Goal: Entertainment & Leisure: Consume media (video, audio)

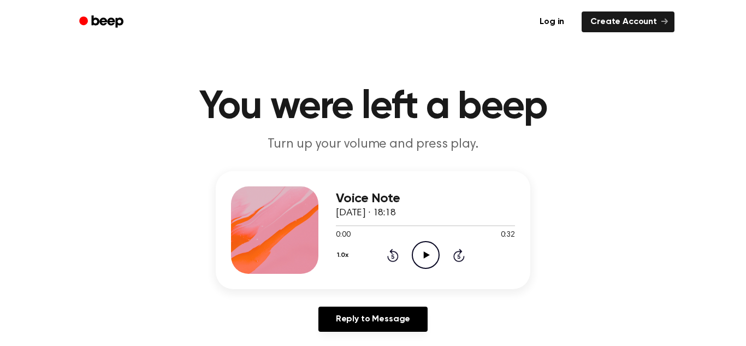
click at [427, 252] on icon "Play Audio" at bounding box center [426, 255] width 28 height 28
drag, startPoint x: 363, startPoint y: 229, endPoint x: 223, endPoint y: 251, distance: 141.5
click at [223, 251] on div "Voice Note [DATE] · 18:18 0:05 0:32 Your browser does not support the [object O…" at bounding box center [373, 230] width 315 height 118
drag, startPoint x: 362, startPoint y: 227, endPoint x: 220, endPoint y: 207, distance: 142.8
click at [220, 207] on div "Voice Note [DATE] · 18:18 0:06 0:32 Your browser does not support the [object O…" at bounding box center [373, 230] width 315 height 118
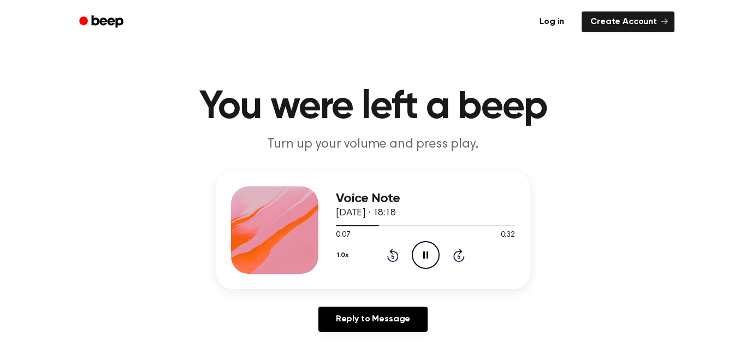
click at [381, 252] on div "1.0x Rewind 5 seconds Pause Audio Skip 5 seconds" at bounding box center [425, 255] width 179 height 28
click at [392, 253] on icon at bounding box center [392, 255] width 11 height 13
click at [391, 256] on icon "Rewind 5 seconds" at bounding box center [393, 255] width 12 height 14
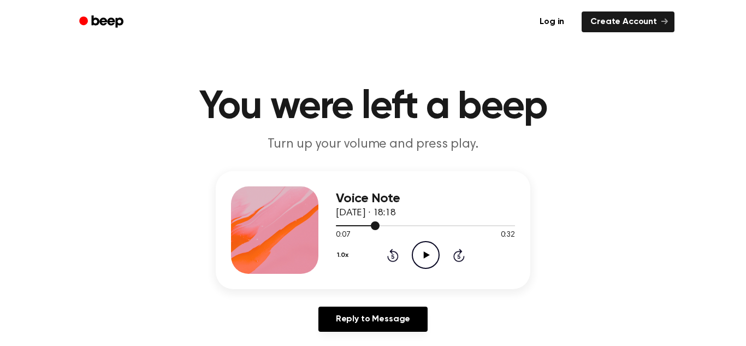
click at [366, 226] on div at bounding box center [358, 225] width 44 height 1
click at [424, 260] on icon "Play Audio" at bounding box center [426, 255] width 28 height 28
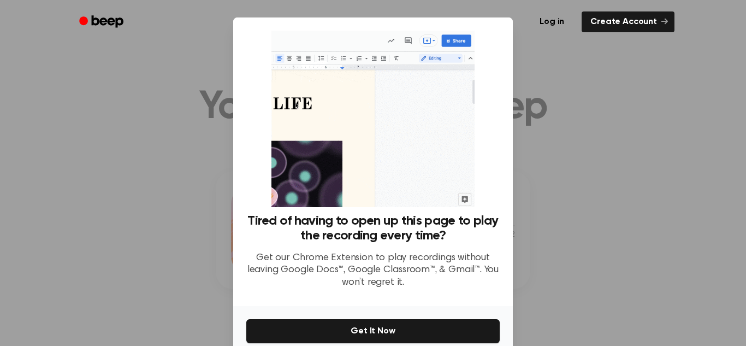
scroll to position [52, 0]
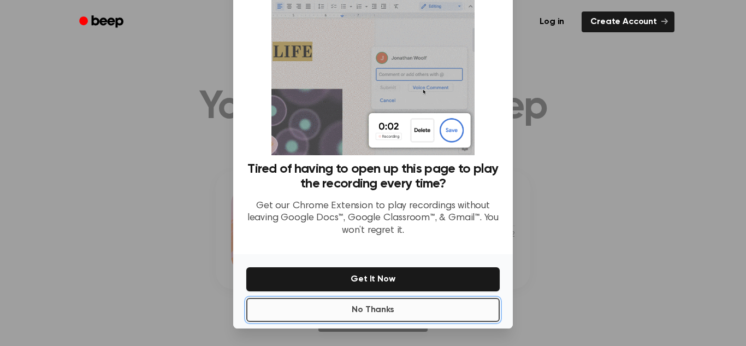
click at [381, 304] on button "No Thanks" at bounding box center [372, 310] width 253 height 24
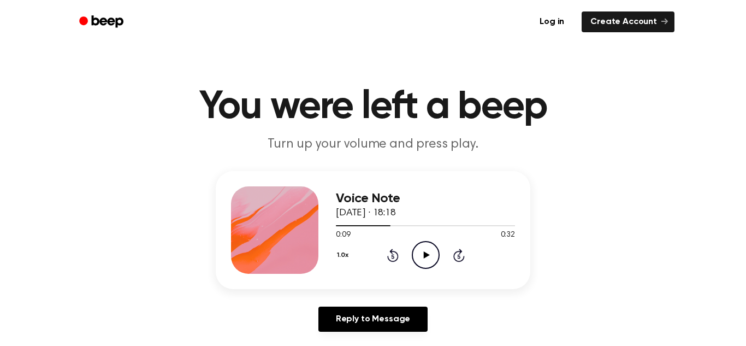
click at [394, 251] on icon at bounding box center [392, 255] width 11 height 13
click at [422, 251] on icon "Play Audio" at bounding box center [426, 255] width 28 height 28
click at [393, 257] on icon "Rewind 5 seconds" at bounding box center [393, 255] width 12 height 14
click at [388, 252] on icon "Rewind 5 seconds" at bounding box center [393, 255] width 12 height 14
click at [394, 252] on icon "Rewind 5 seconds" at bounding box center [393, 255] width 12 height 14
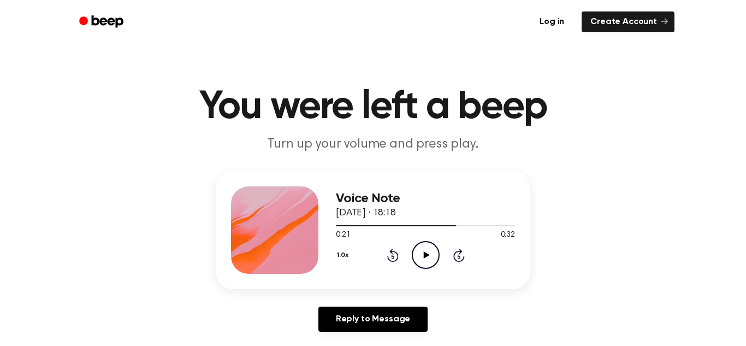
click at [389, 257] on icon "Rewind 5 seconds" at bounding box center [393, 255] width 12 height 14
click at [392, 259] on icon "Rewind 5 seconds" at bounding box center [393, 255] width 12 height 14
click at [428, 250] on icon "Play Audio" at bounding box center [426, 255] width 28 height 28
click at [399, 255] on div "1.0x Rewind 5 seconds Play Audio Skip 5 seconds" at bounding box center [425, 255] width 179 height 28
click at [393, 255] on icon "Rewind 5 seconds" at bounding box center [393, 255] width 12 height 14
